Goal: Information Seeking & Learning: Learn about a topic

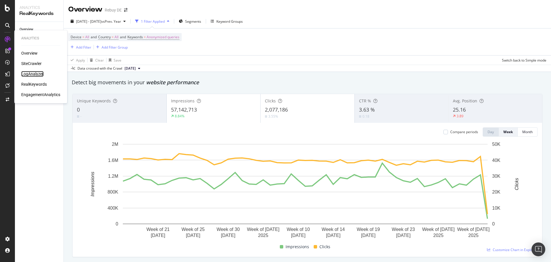
click at [32, 73] on div "LogAnalyzer" at bounding box center [32, 74] width 22 height 6
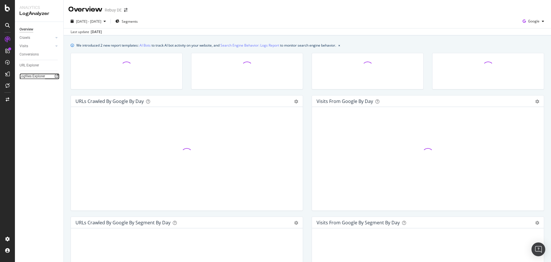
click at [35, 76] on div "Logfiles Explorer" at bounding box center [33, 76] width 26 height 6
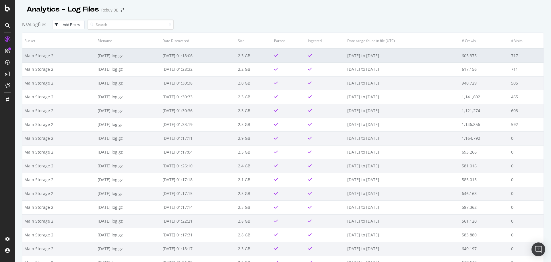
click at [123, 53] on td "[DATE].log.gz" at bounding box center [128, 56] width 65 height 14
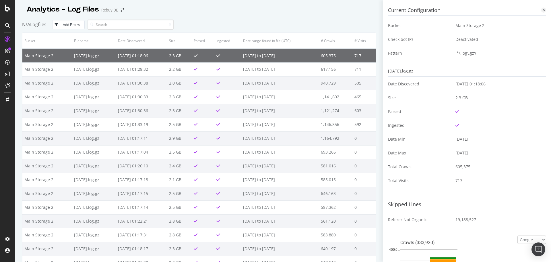
click at [543, 9] on icon at bounding box center [544, 9] width 3 height 3
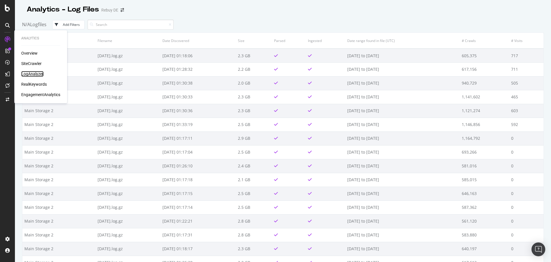
click at [31, 74] on div "LogAnalyzer" at bounding box center [32, 74] width 22 height 6
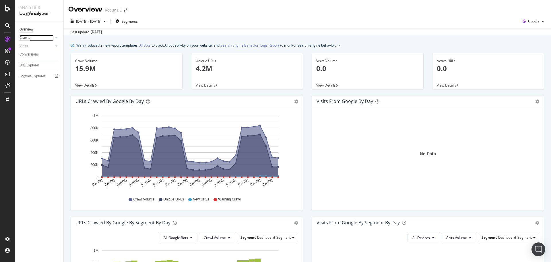
click at [27, 38] on div "Crawls" at bounding box center [25, 38] width 11 height 6
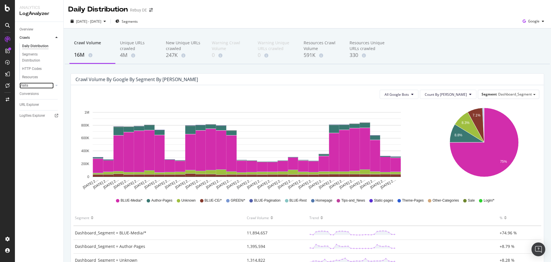
click at [29, 86] on link "Visits" at bounding box center [37, 85] width 34 height 6
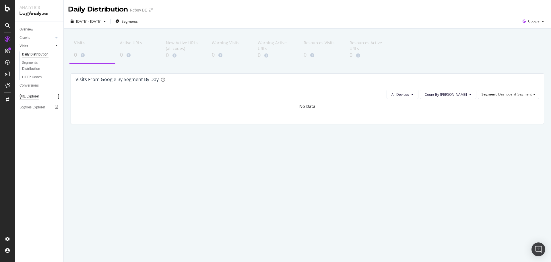
click at [27, 94] on div "URL Explorer" at bounding box center [30, 96] width 20 height 6
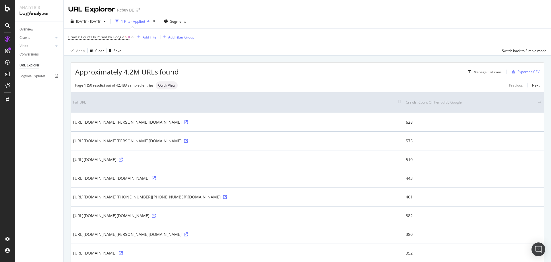
click at [486, 65] on div "Approximately 4.2M URLs found Manage Columns Export as CSV" at bounding box center [307, 70] width 473 height 14
click at [486, 69] on div "Manage Columns" at bounding box center [484, 72] width 36 height 6
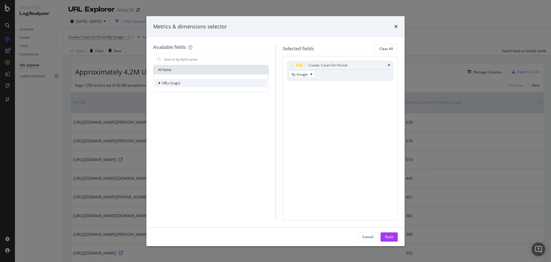
drag, startPoint x: 167, startPoint y: 82, endPoint x: 163, endPoint y: 82, distance: 3.5
click at [166, 82] on span "URLs (Logs)" at bounding box center [171, 82] width 19 height 5
click at [158, 89] on div "URL Scheme" at bounding box center [170, 91] width 30 height 6
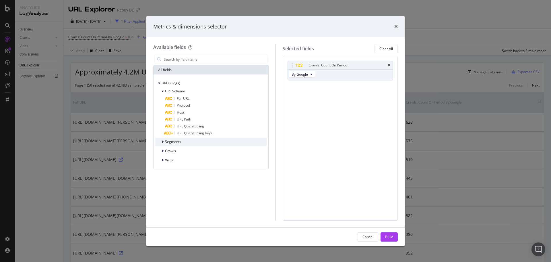
click at [165, 143] on div "modal" at bounding box center [163, 142] width 3 height 6
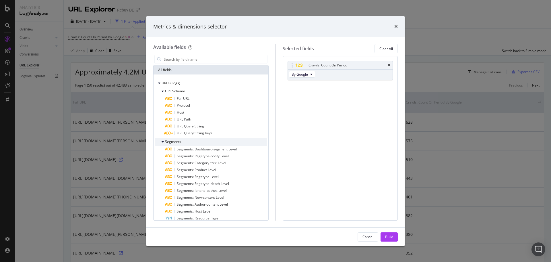
click at [162, 142] on icon "modal" at bounding box center [163, 141] width 2 height 3
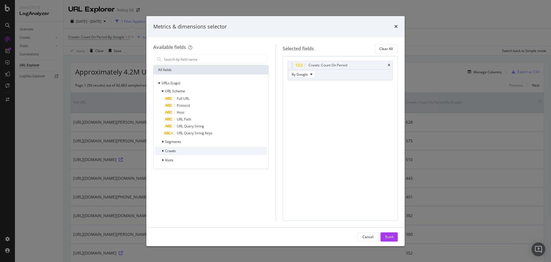
click at [162, 151] on icon "modal" at bounding box center [163, 150] width 2 height 3
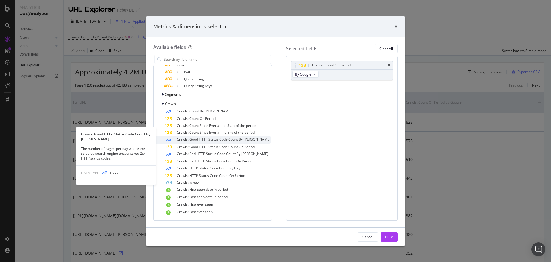
scroll to position [57, 0]
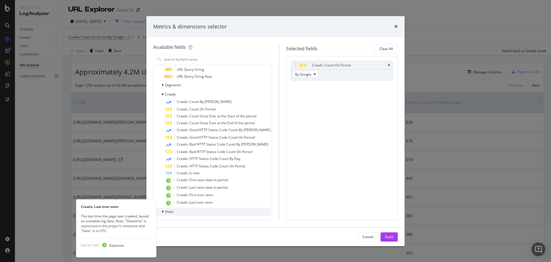
click at [163, 213] on icon "modal" at bounding box center [163, 211] width 2 height 3
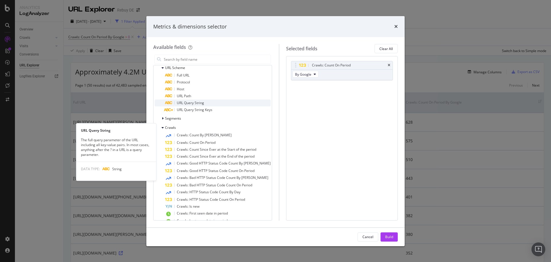
scroll to position [0, 0]
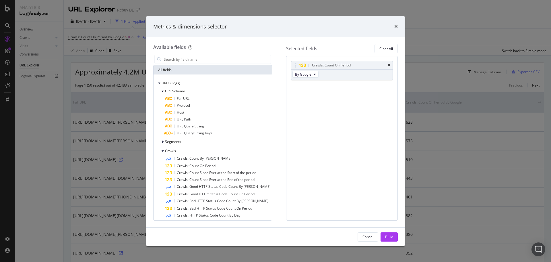
click at [392, 22] on div "Metrics & dimensions selector" at bounding box center [275, 26] width 258 height 21
click at [396, 26] on icon "times" at bounding box center [395, 26] width 3 height 5
